Goal: Find specific page/section: Find specific page/section

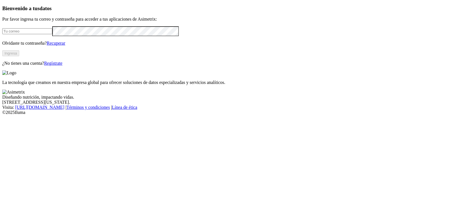
type input "[EMAIL_ADDRESS][DOMAIN_NAME]"
click at [19, 56] on button "Ingresa" at bounding box center [10, 53] width 17 height 6
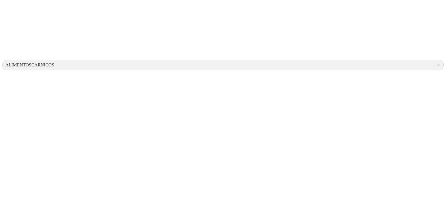
scroll to position [279, 0]
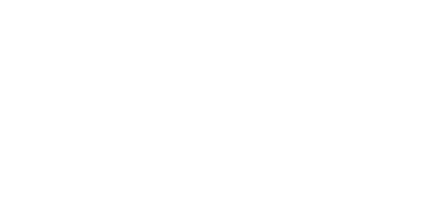
drag, startPoint x: 410, startPoint y: 103, endPoint x: 344, endPoint y: 94, distance: 66.4
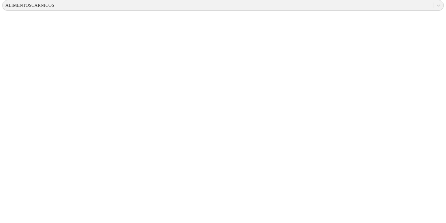
scroll to position [244, 0]
